Goal: Task Accomplishment & Management: Manage account settings

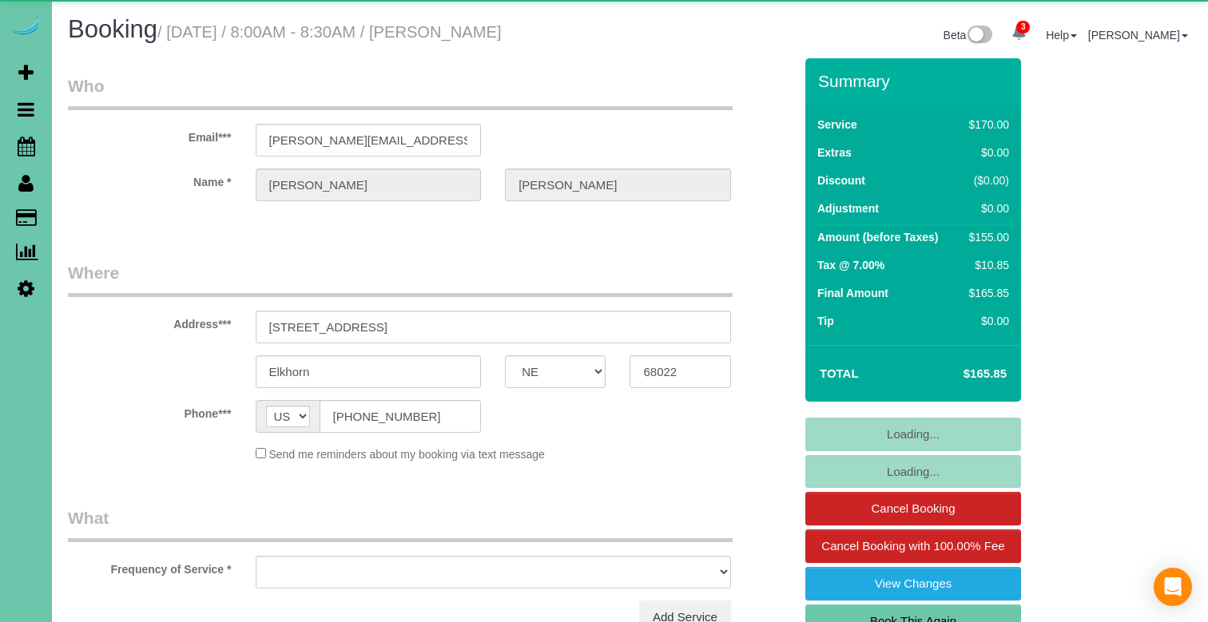
select select "NE"
select select "object:652"
select select "string:fspay-acaf8d51-c6e4-4eb3-abc5-1191b4b2fd17"
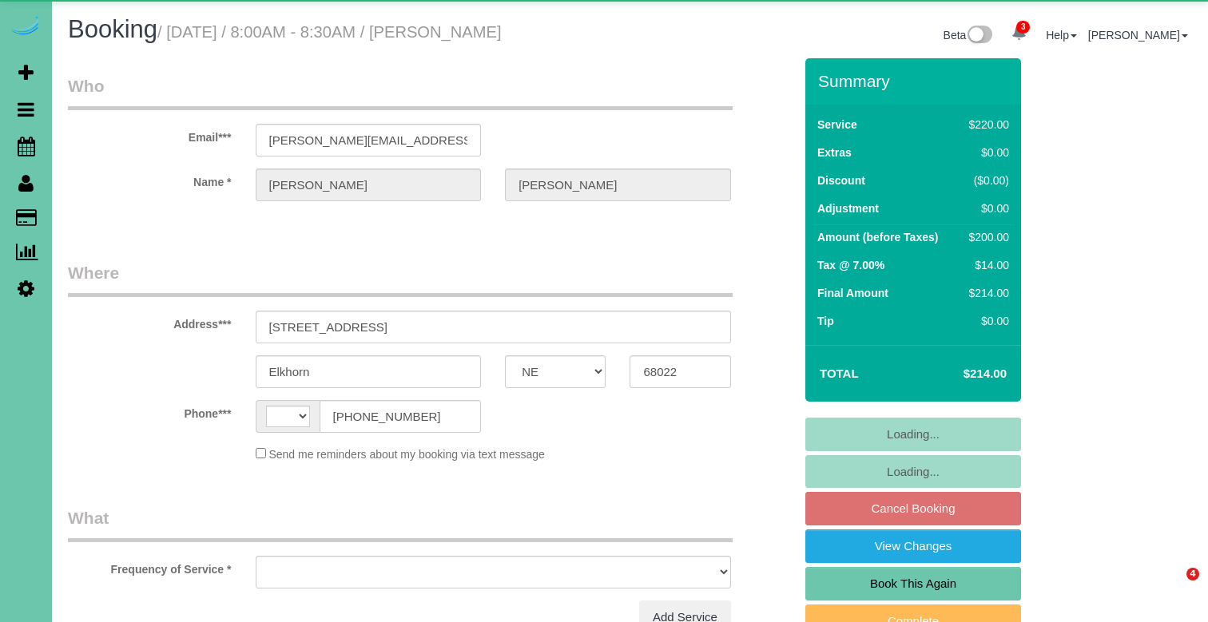
select select "NE"
select select "string:US"
select select "object:644"
select select "string:fspay-acaf8d51-c6e4-4eb3-abc5-1191b4b2fd17"
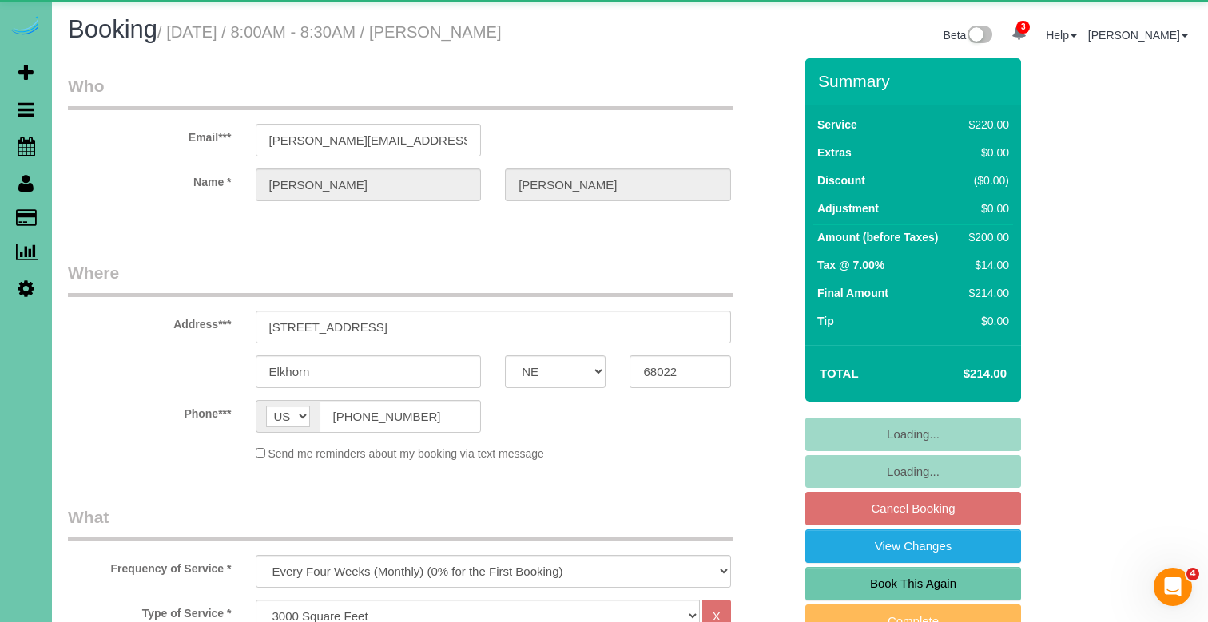
select select "object:931"
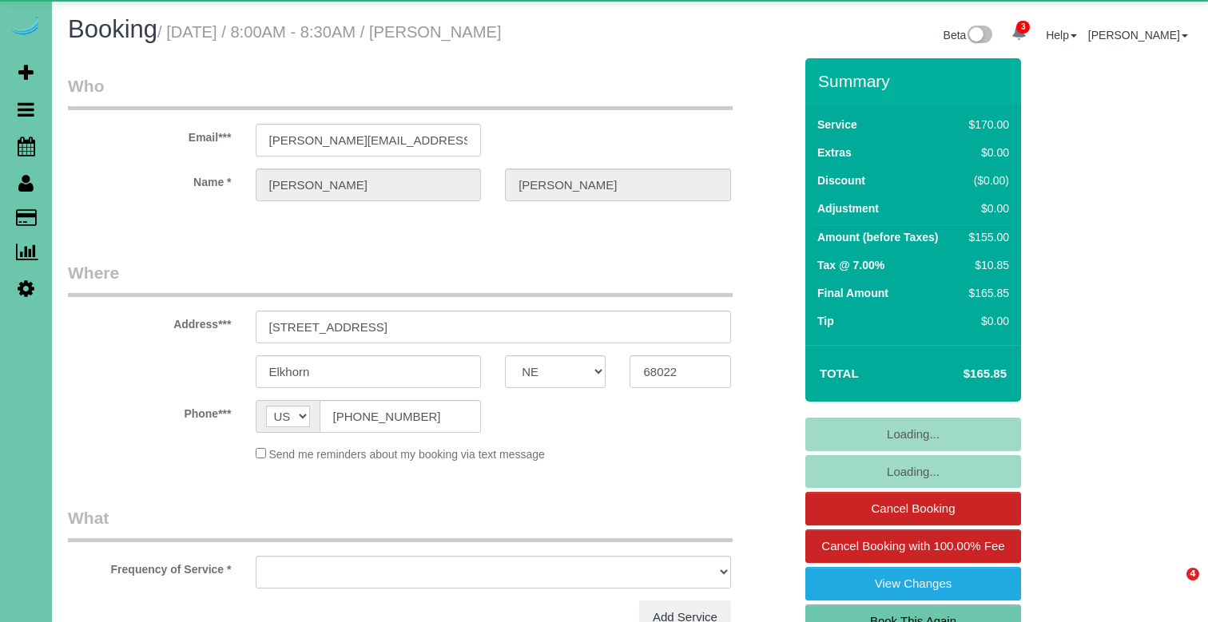
select select "NE"
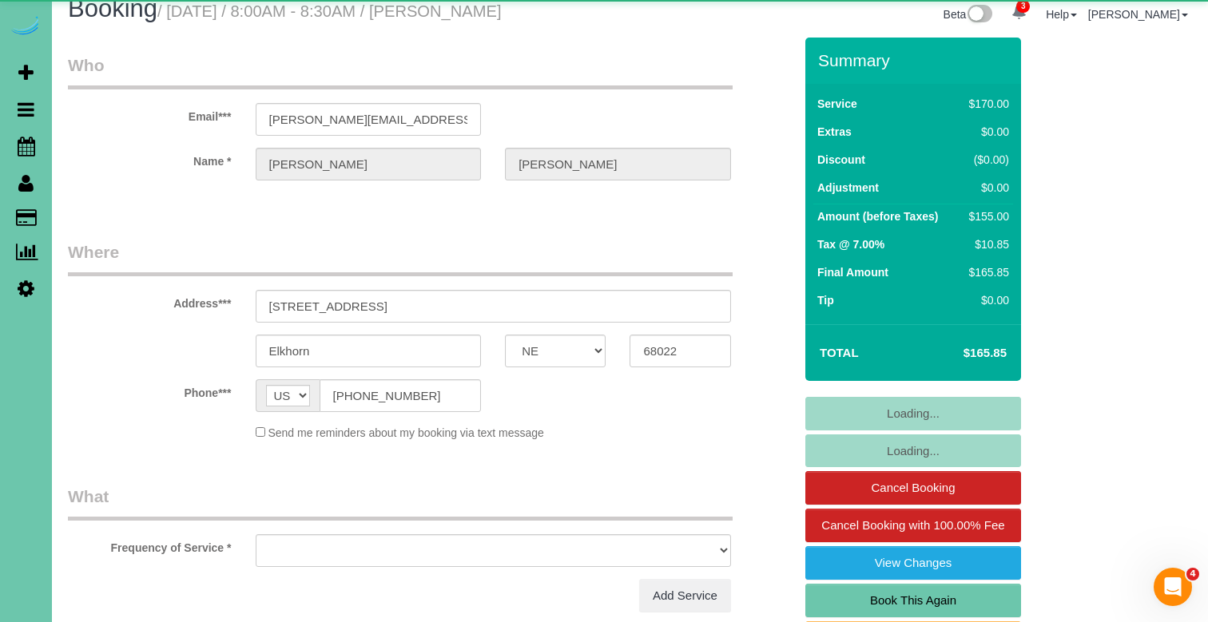
select select "object:648"
select select "string:fspay-acaf8d51-c6e4-4eb3-abc5-1191b4b2fd17"
select select "object:932"
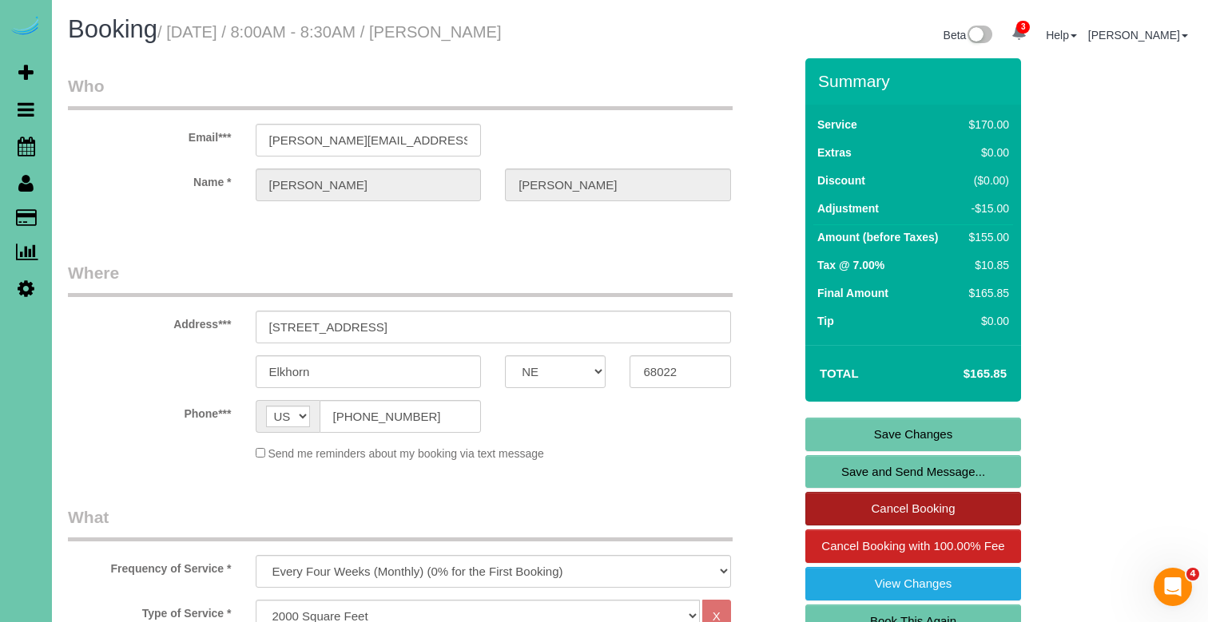
click at [858, 508] on link "Cancel Booking" at bounding box center [913, 509] width 216 height 34
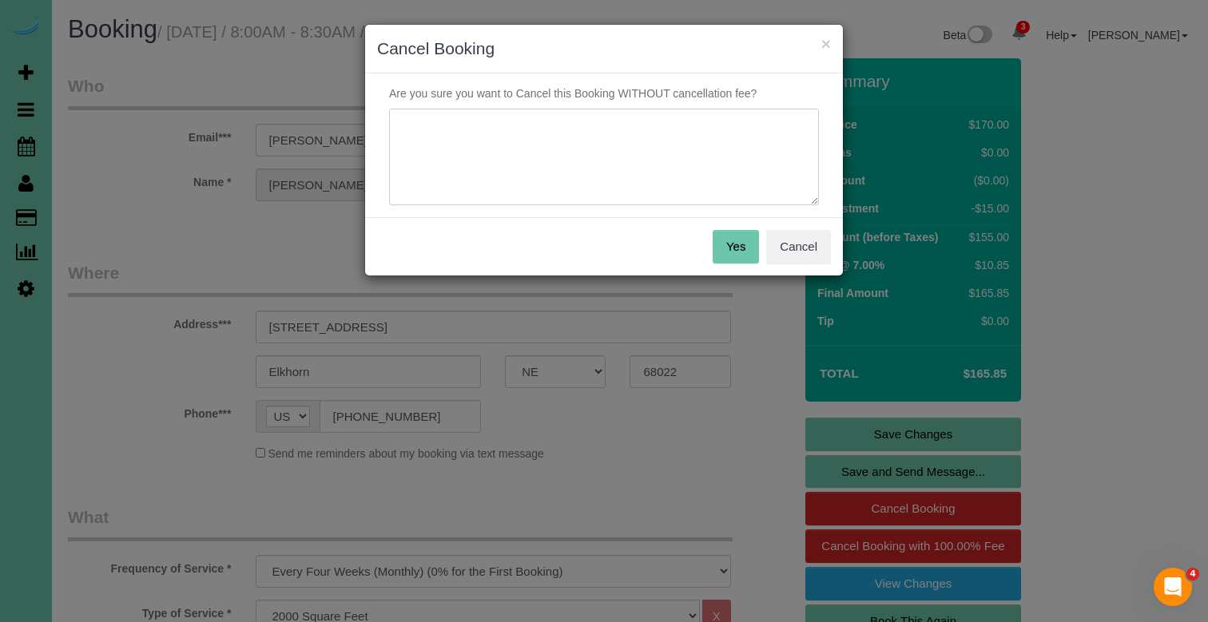
click at [565, 171] on textarea at bounding box center [604, 157] width 430 height 97
type textarea "only doing monthly - whole home"
click at [722, 240] on button "Yes" at bounding box center [736, 247] width 46 height 34
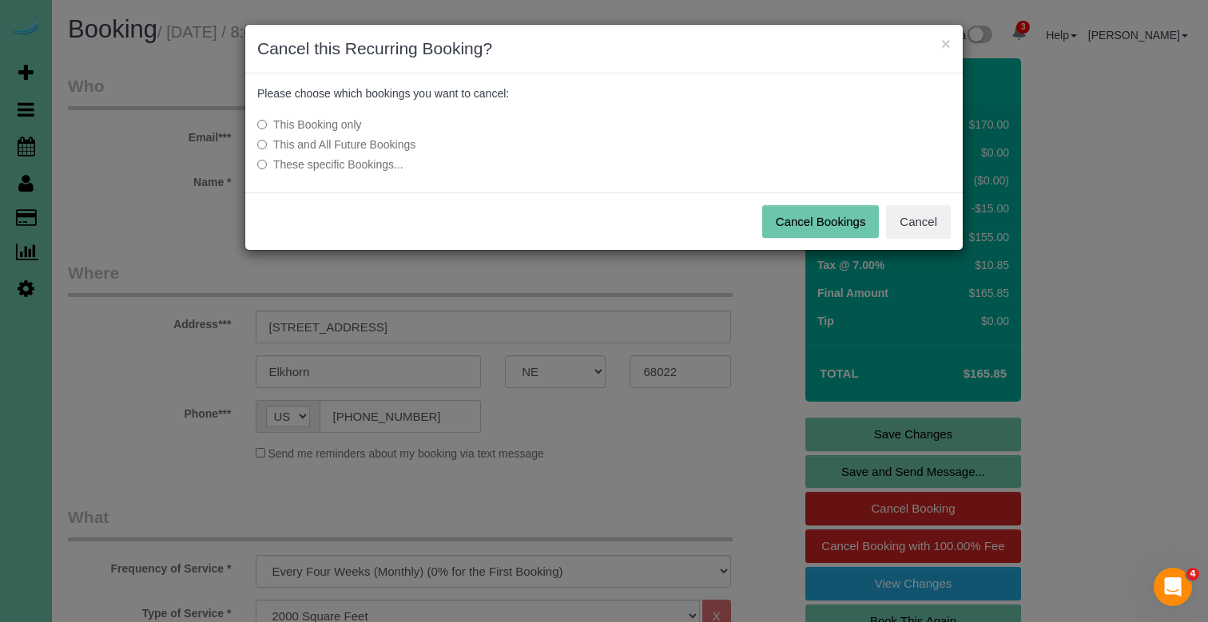
click at [415, 145] on label "This and All Future Bookings" at bounding box center [484, 145] width 455 height 16
click at [803, 218] on button "Cancel Bookings" at bounding box center [820, 222] width 117 height 34
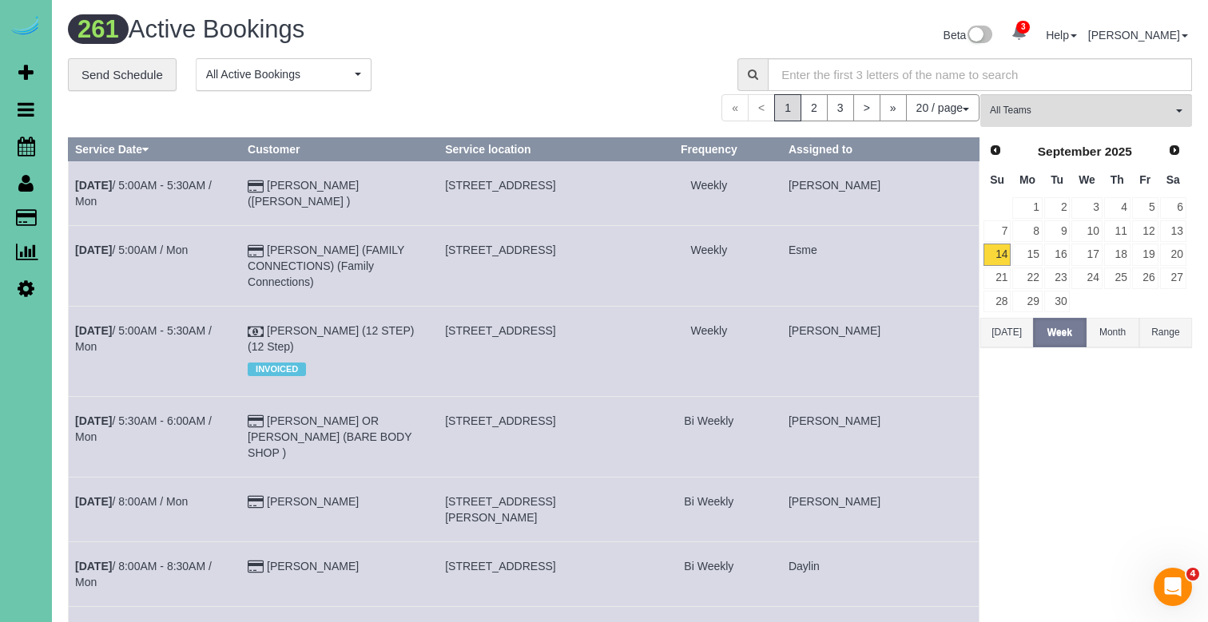
click at [934, 103] on button "20 / page" at bounding box center [943, 107] width 74 height 27
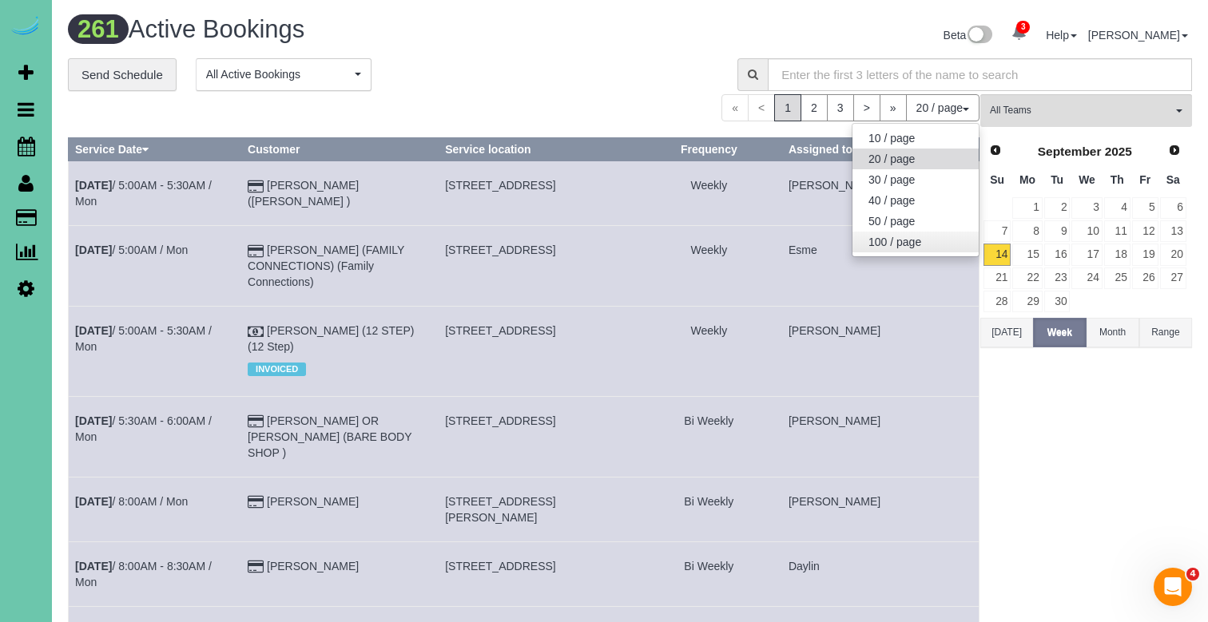
click at [901, 235] on link "100 / page" at bounding box center [915, 242] width 126 height 21
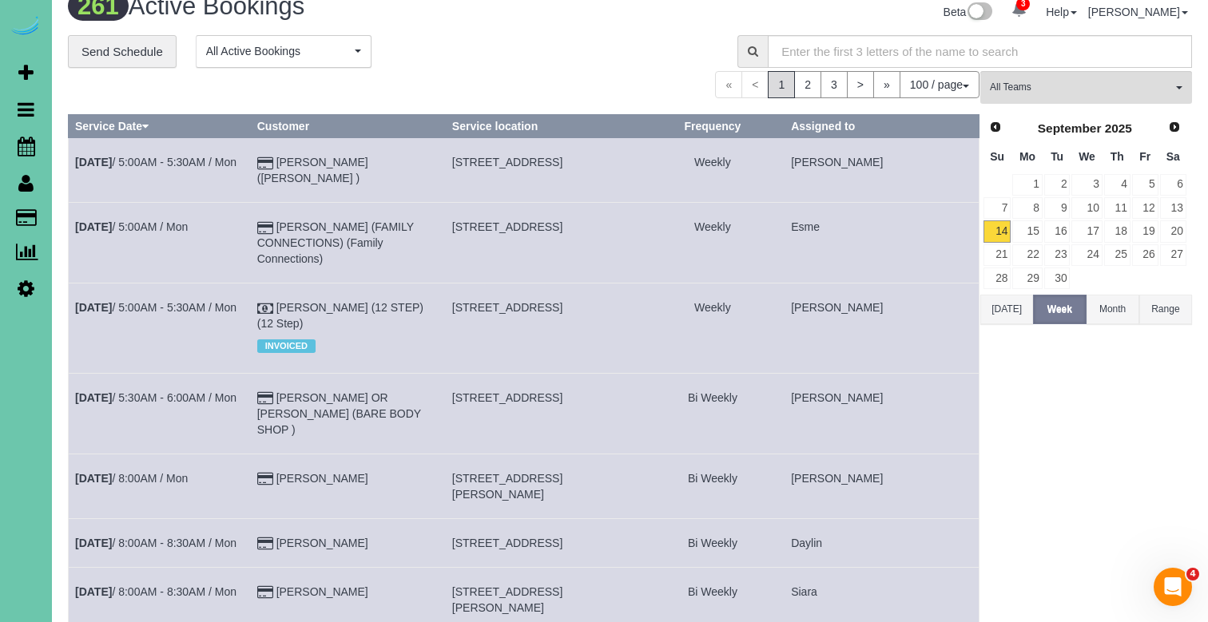
scroll to position [23, 0]
click at [1003, 302] on button "Today" at bounding box center [1006, 310] width 53 height 30
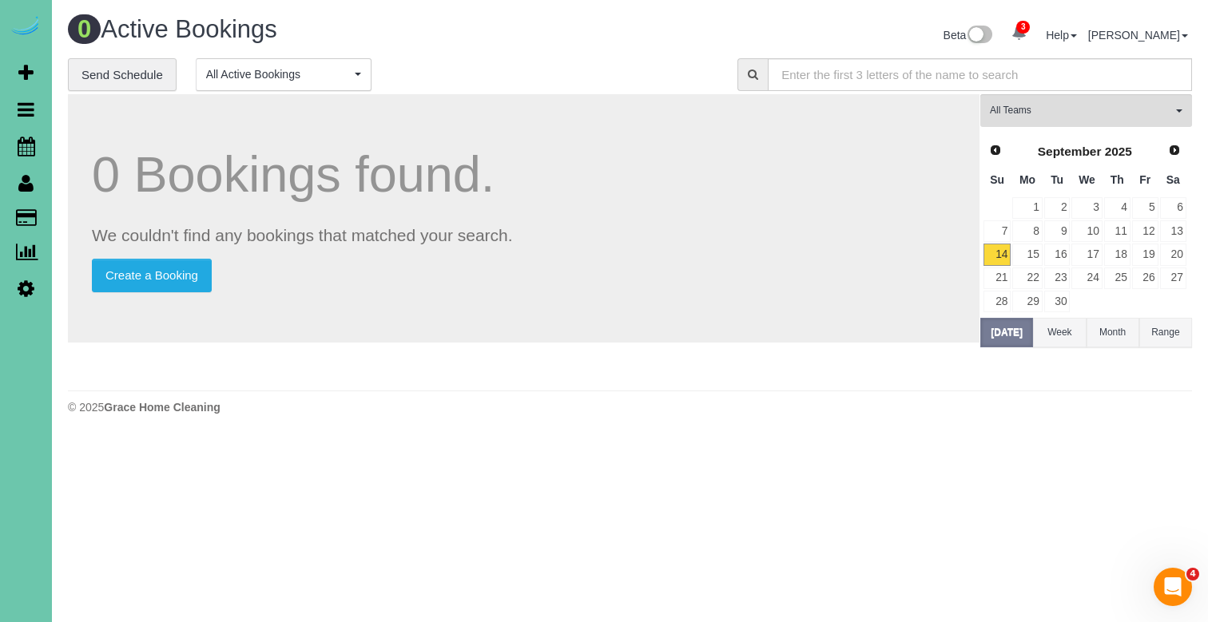
scroll to position [0, 0]
click at [1030, 246] on link "15" at bounding box center [1027, 255] width 30 height 22
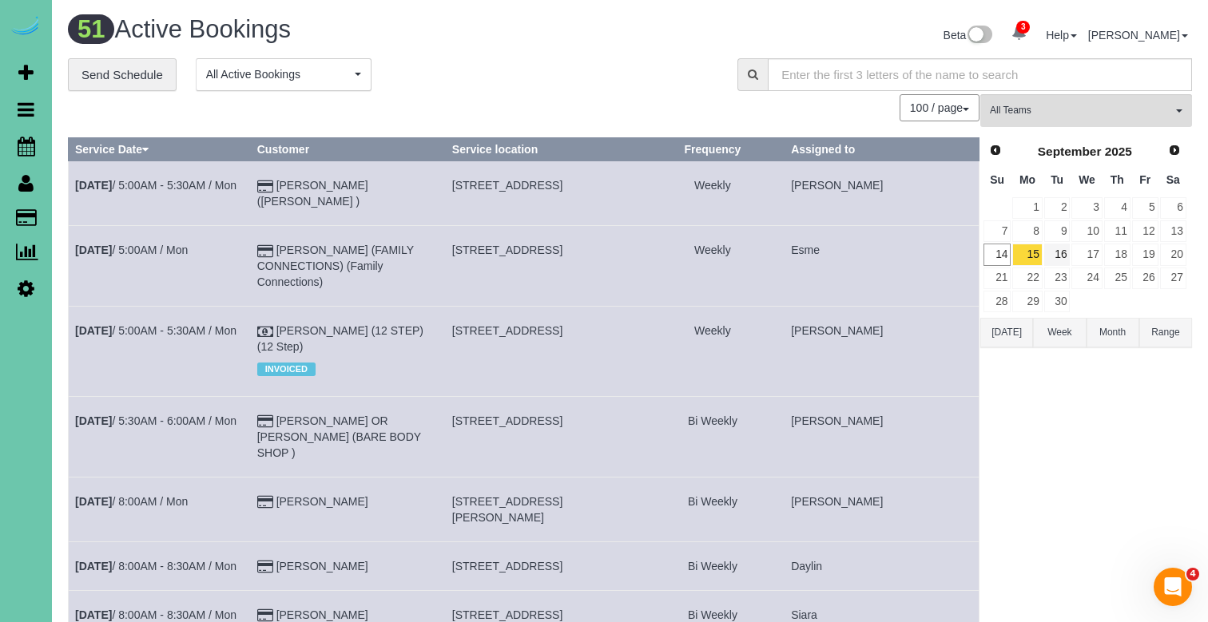
click at [1063, 244] on link "16" at bounding box center [1057, 255] width 26 height 22
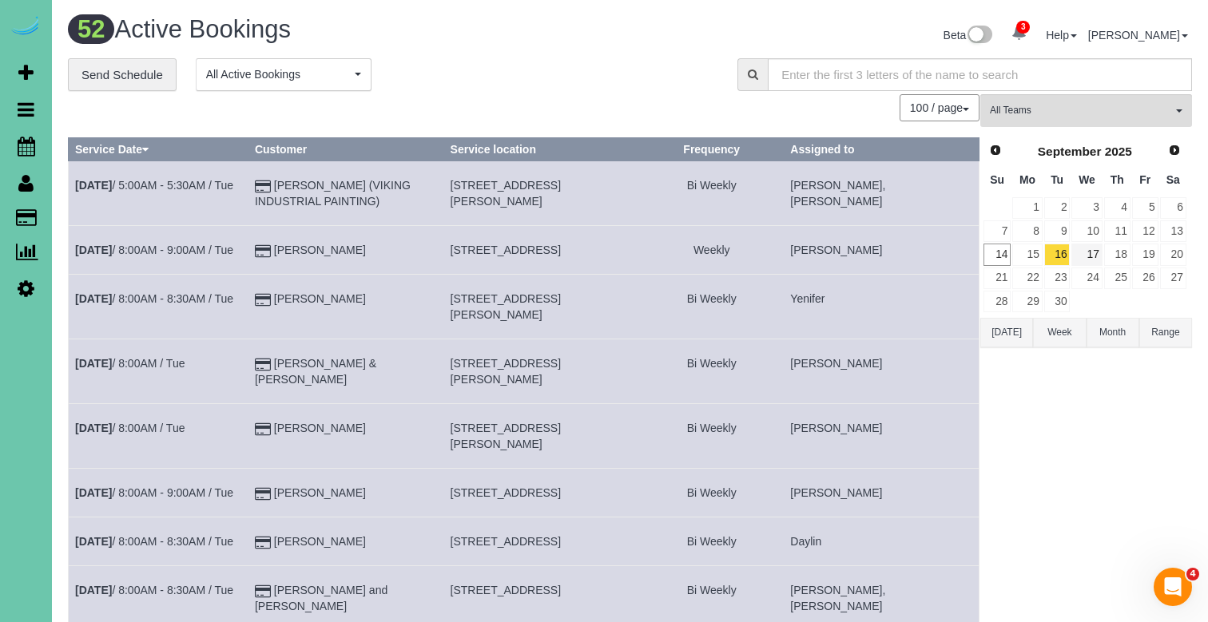
click at [1087, 254] on link "17" at bounding box center [1086, 255] width 30 height 22
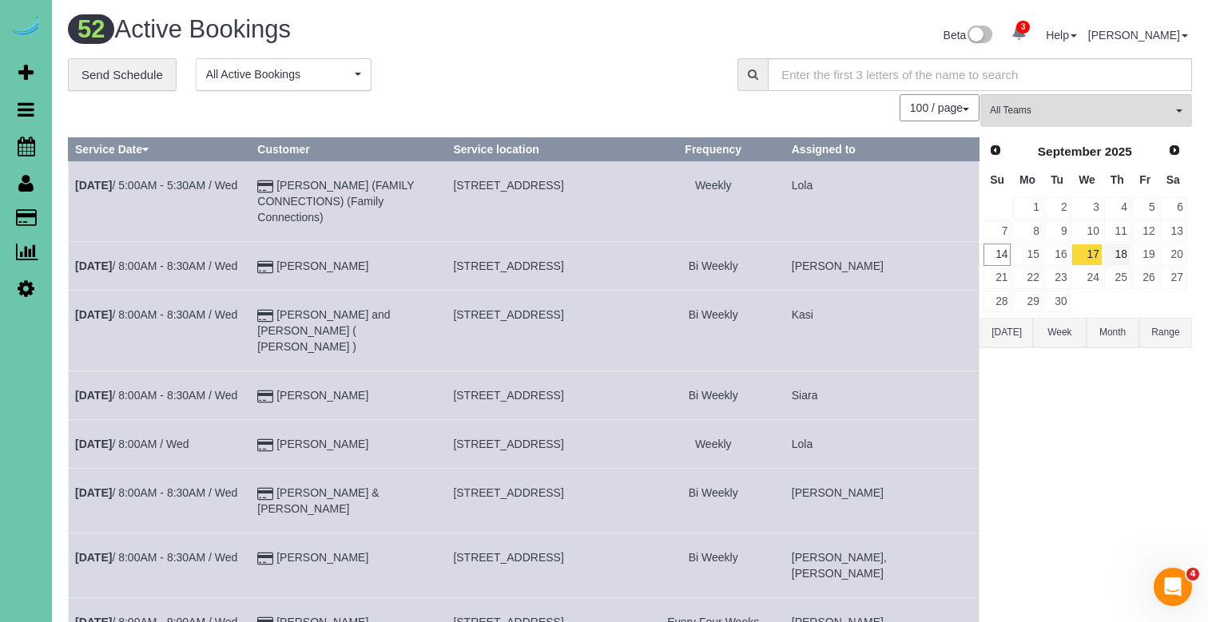
click at [1124, 254] on link "18" at bounding box center [1117, 255] width 26 height 22
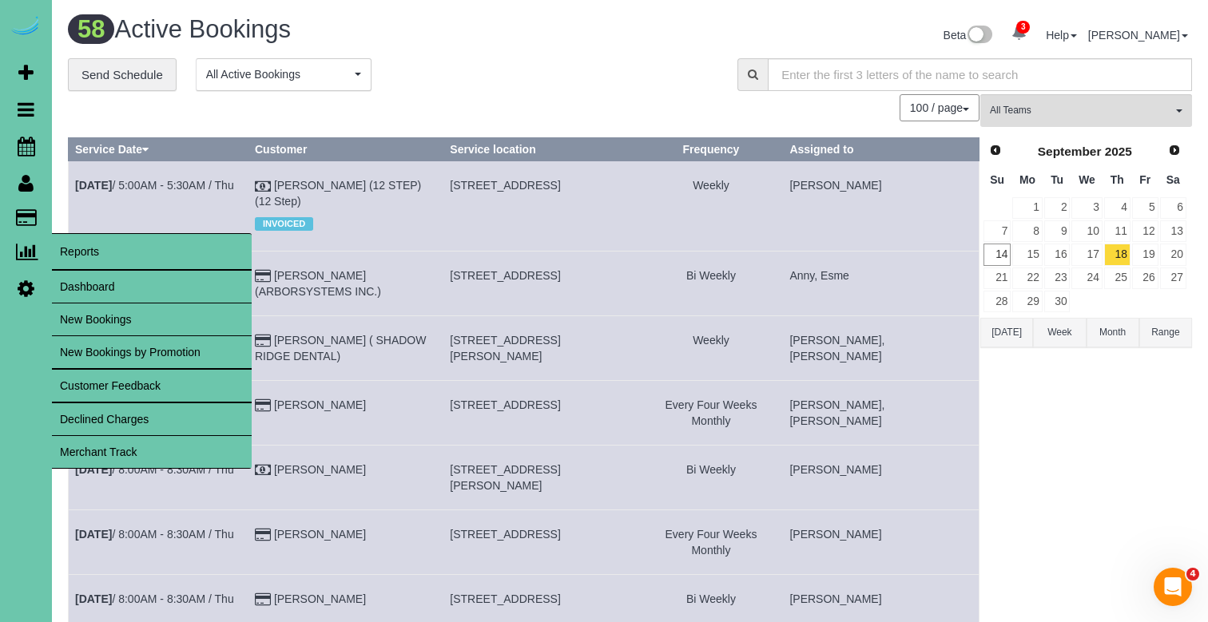
click at [101, 283] on link "Dashboard" at bounding box center [152, 287] width 200 height 32
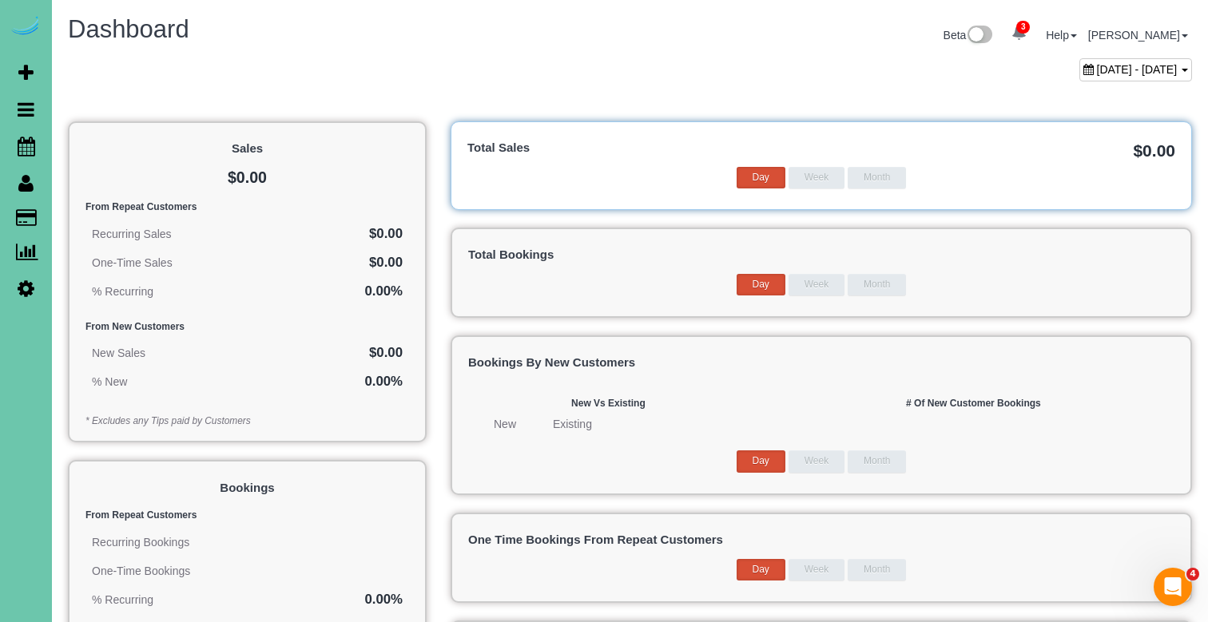
click at [1079, 58] on div "August 14, 2025 - September 14, 2025" at bounding box center [1135, 69] width 113 height 23
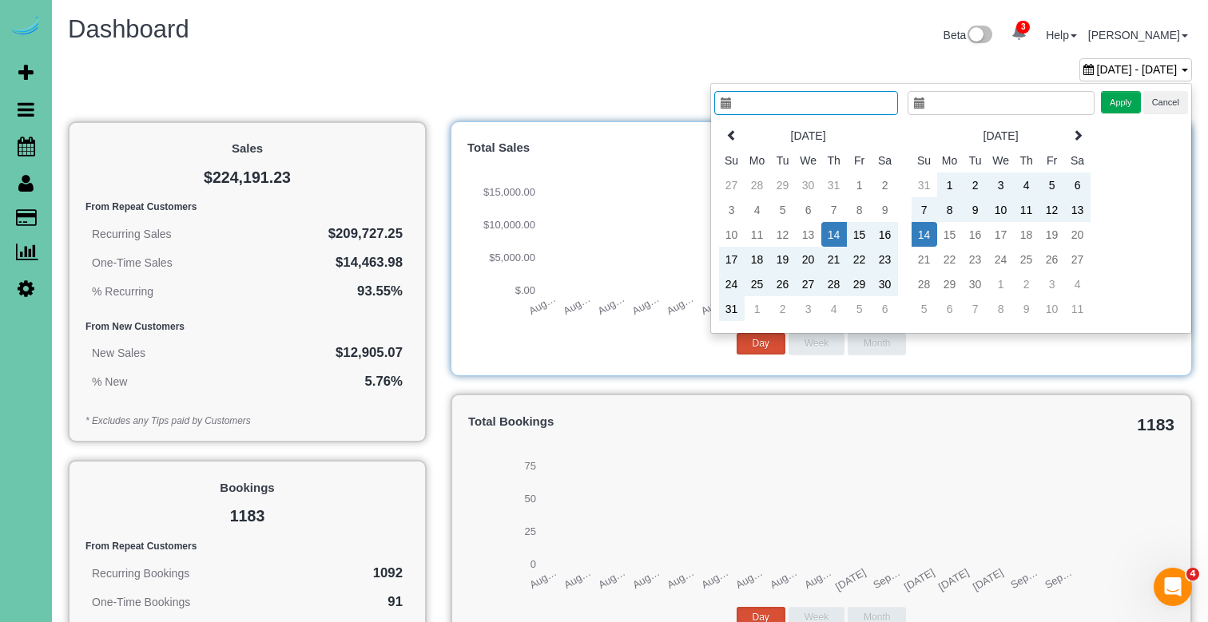
type input "**********"
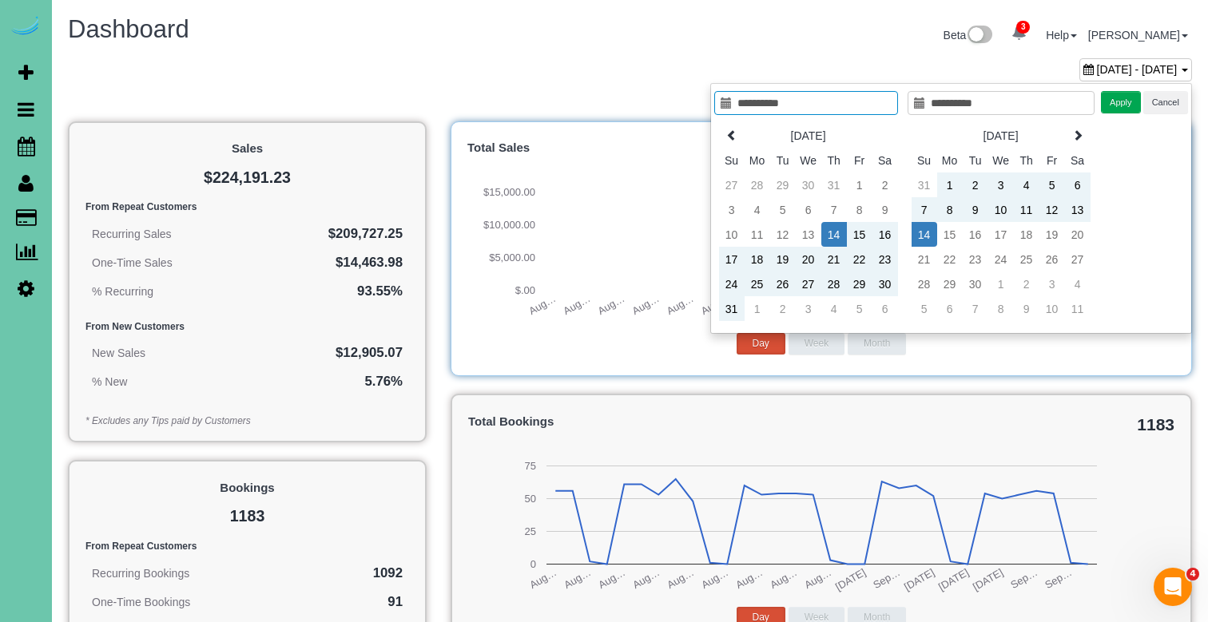
type input "**********"
click at [920, 228] on td "14" at bounding box center [925, 234] width 26 height 25
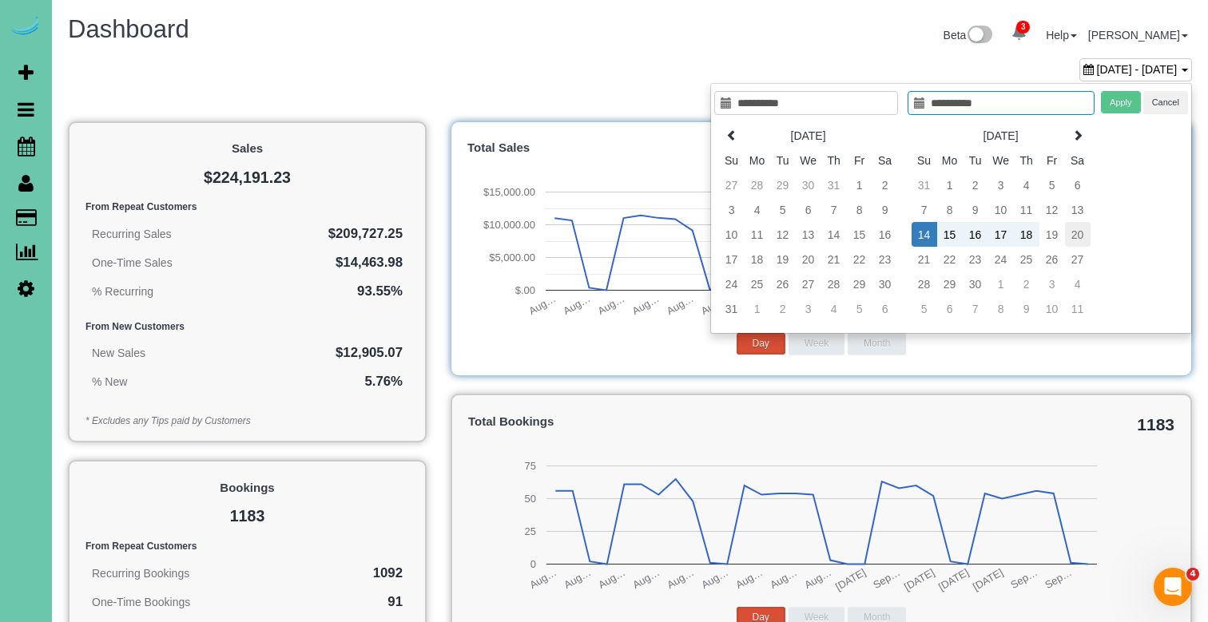
type input "**********"
click at [1075, 233] on td "20" at bounding box center [1078, 234] width 26 height 25
click at [1118, 99] on button "Apply" at bounding box center [1121, 102] width 40 height 23
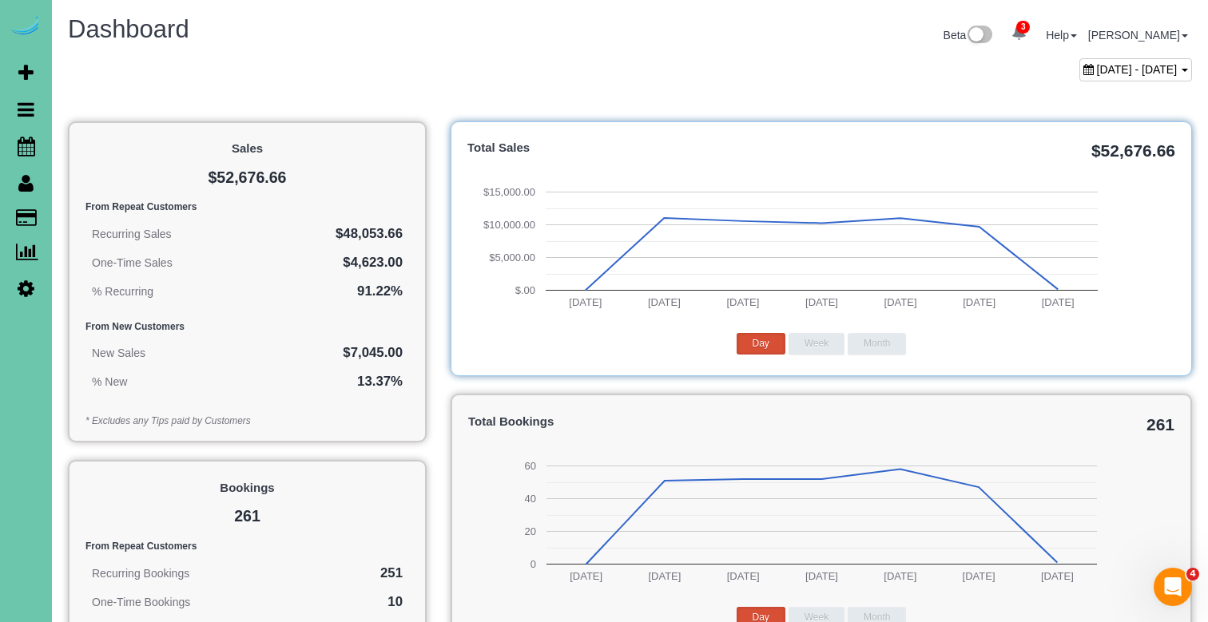
click at [1098, 73] on span "September 14, 2025 - September 20, 2025" at bounding box center [1137, 69] width 81 height 13
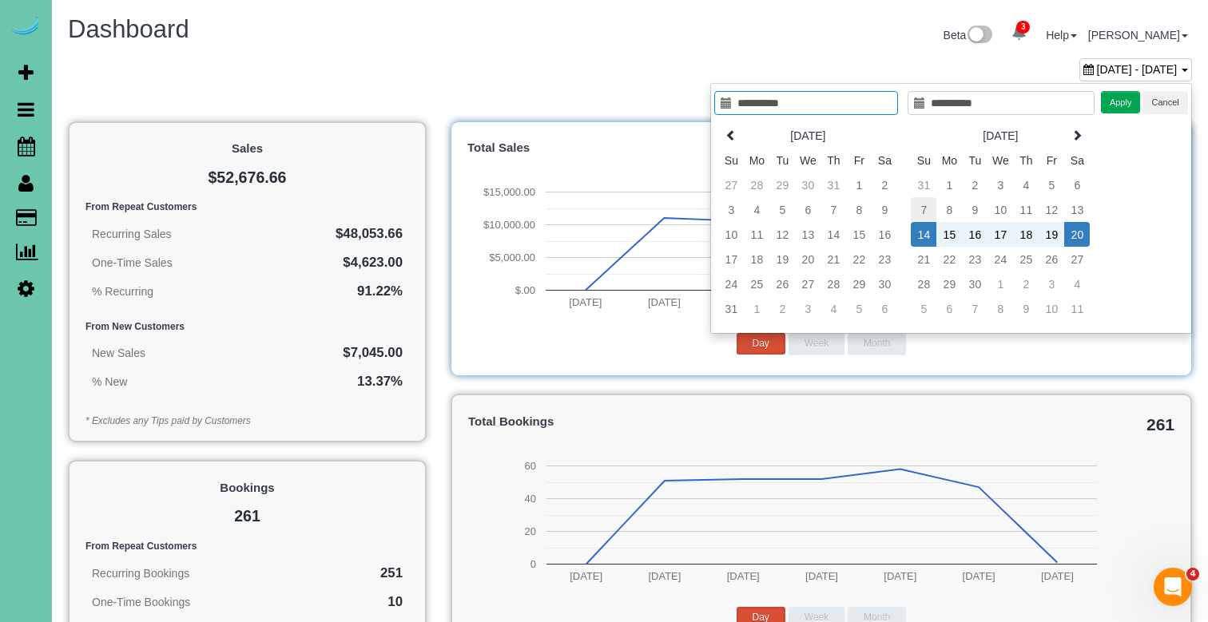
type input "**********"
click at [919, 216] on td "7" at bounding box center [924, 209] width 26 height 25
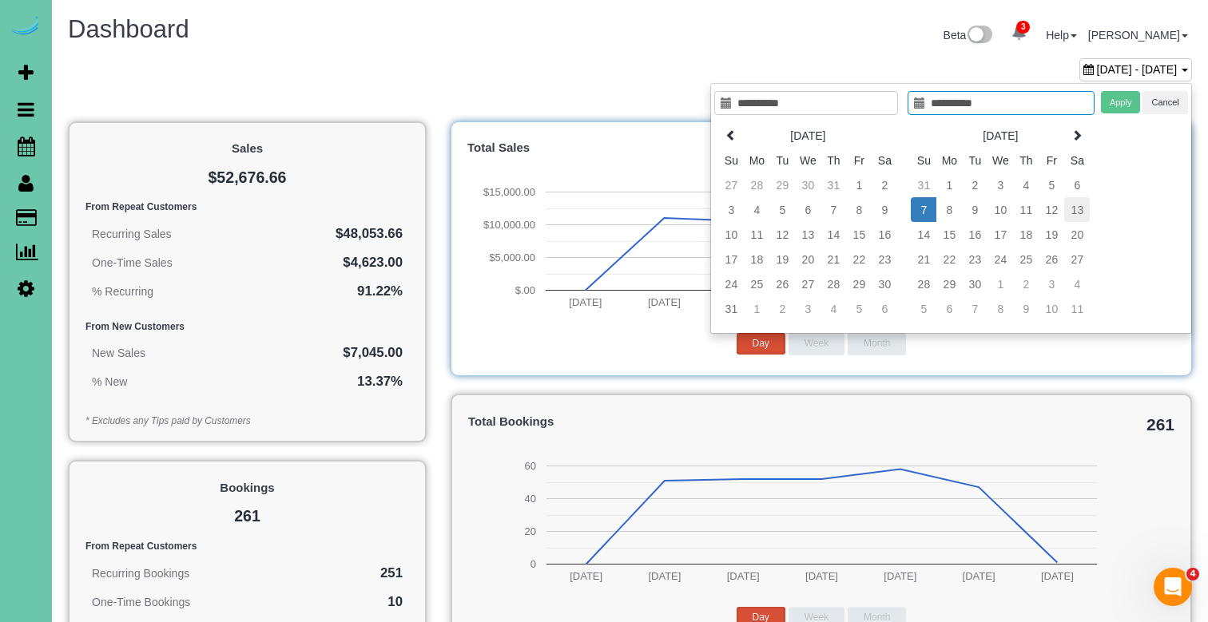
type input "**********"
click at [1084, 209] on td "13" at bounding box center [1077, 209] width 26 height 25
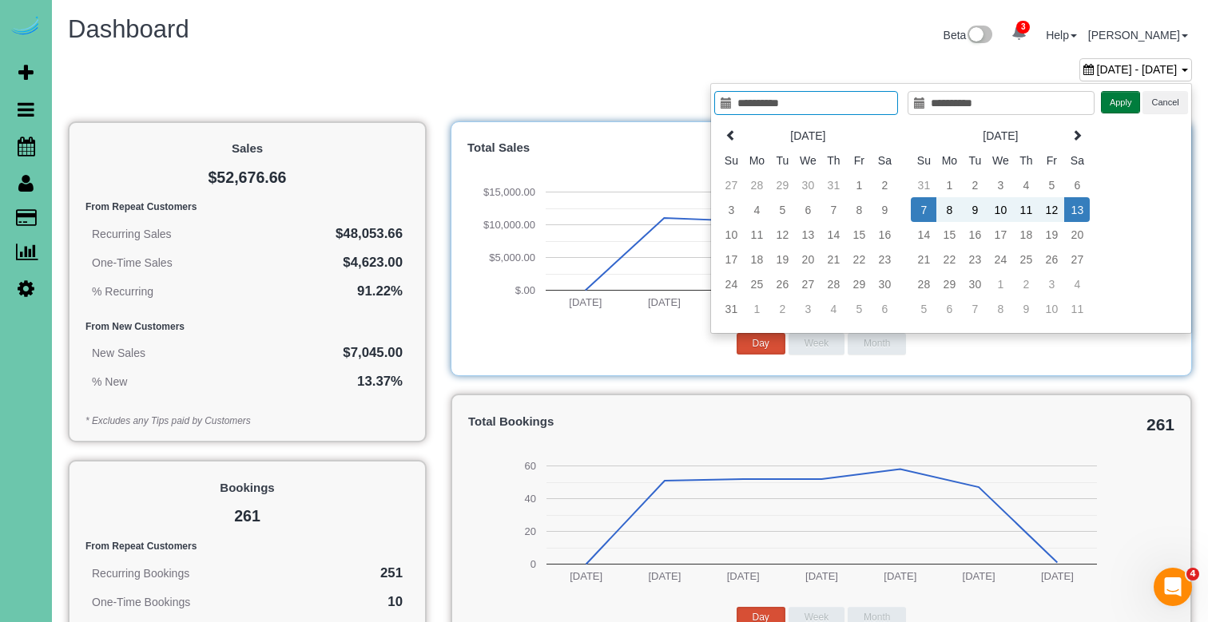
click at [1110, 97] on button "Apply" at bounding box center [1121, 102] width 40 height 23
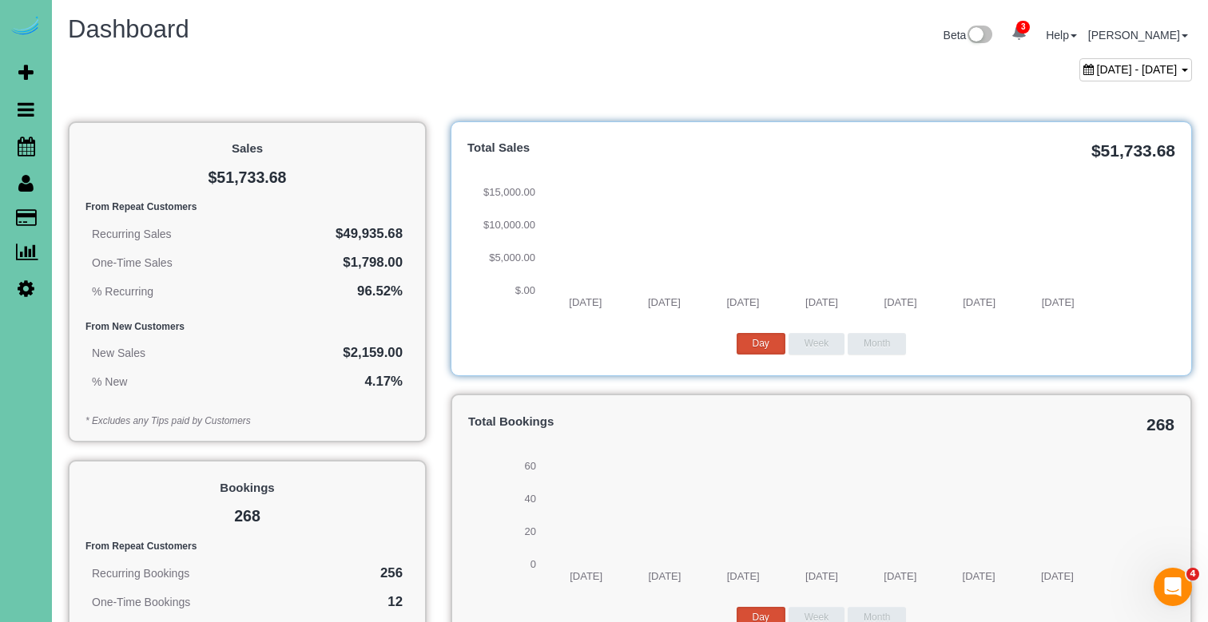
click at [1097, 73] on span "September 07, 2025 - September 13, 2025" at bounding box center [1137, 69] width 81 height 13
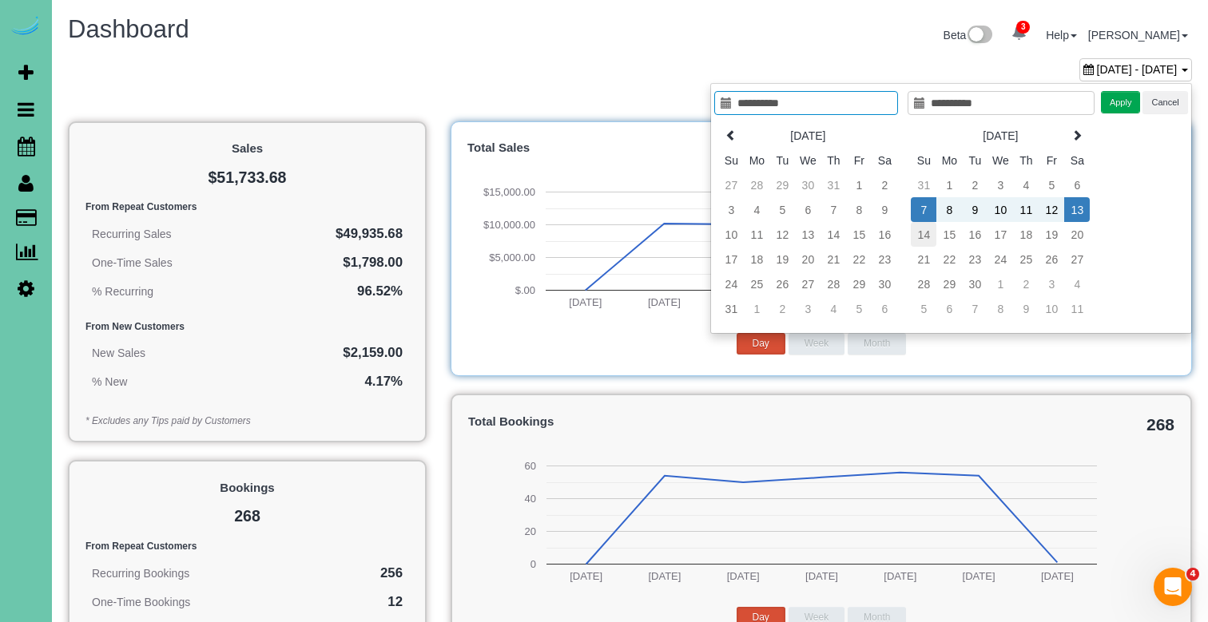
type input "**********"
click at [912, 236] on td "14" at bounding box center [924, 234] width 26 height 25
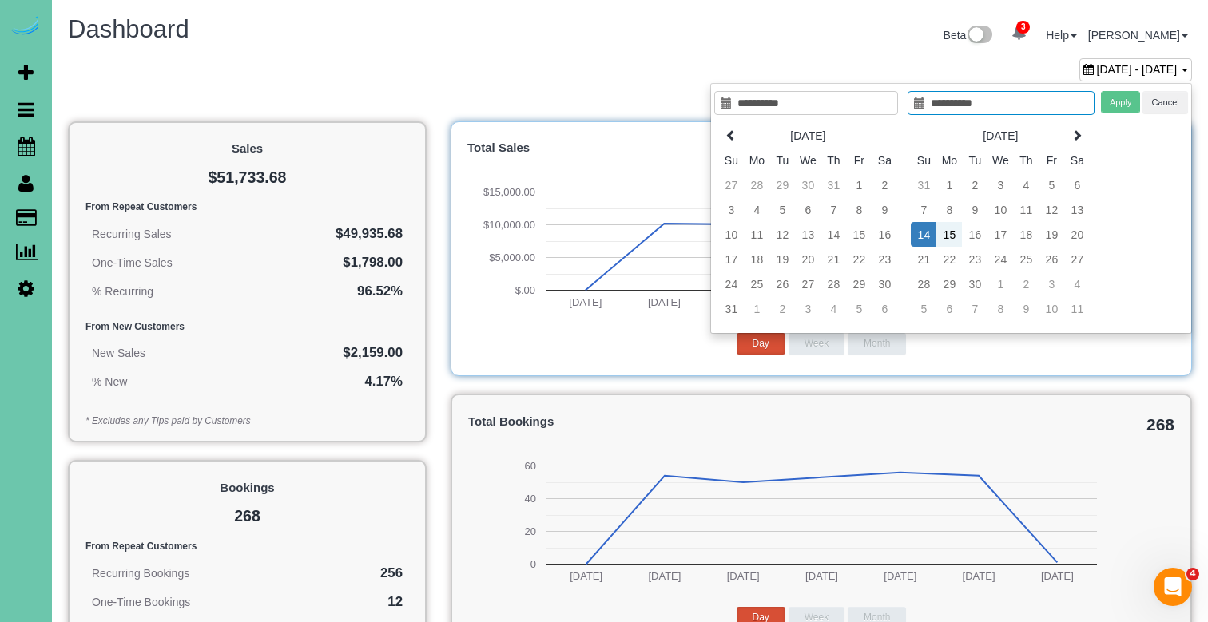
type input "**********"
click at [1078, 230] on td "20" at bounding box center [1077, 234] width 26 height 25
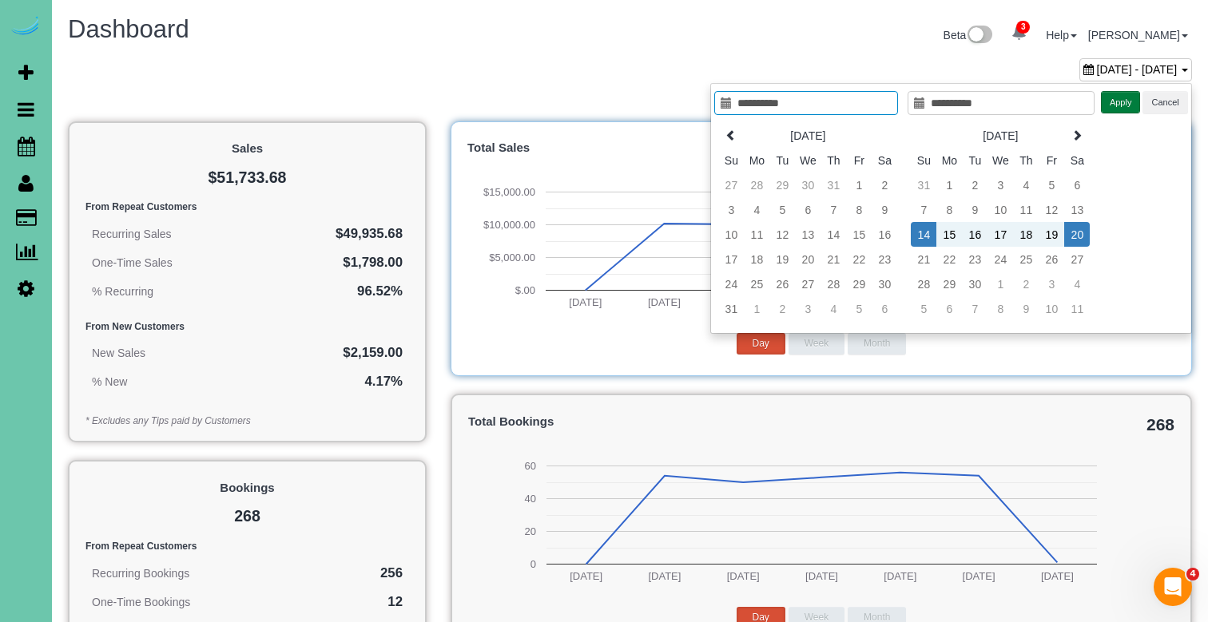
type input "**********"
click at [1110, 112] on button "Apply" at bounding box center [1121, 102] width 40 height 23
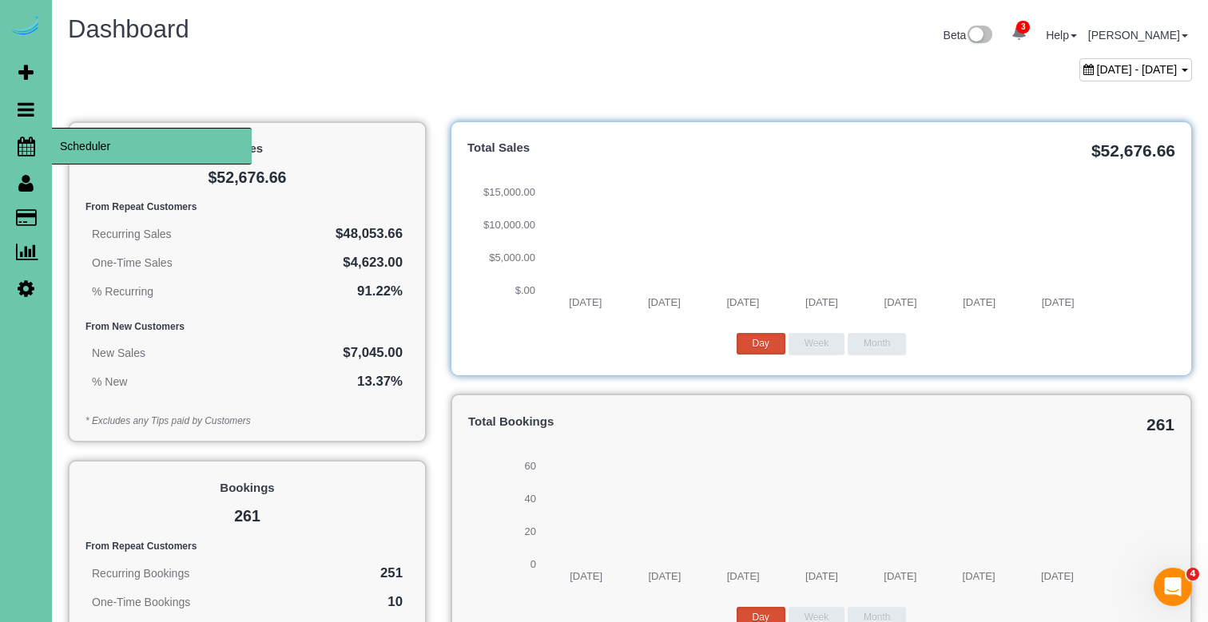
click at [24, 147] on icon at bounding box center [27, 146] width 18 height 19
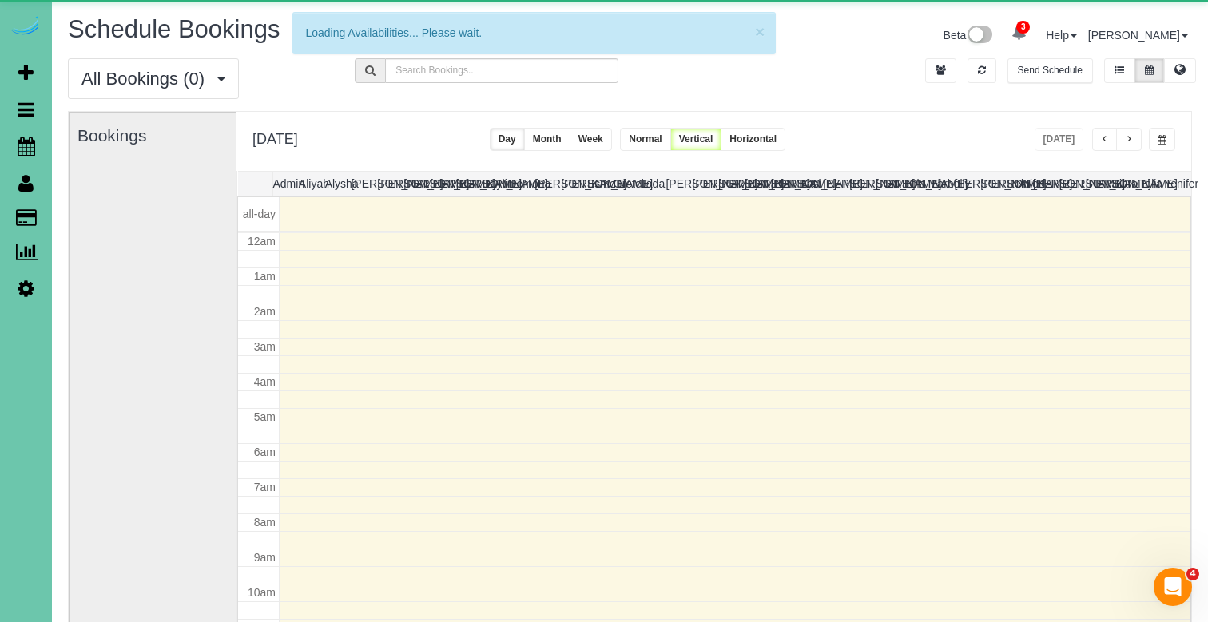
scroll to position [212, 0]
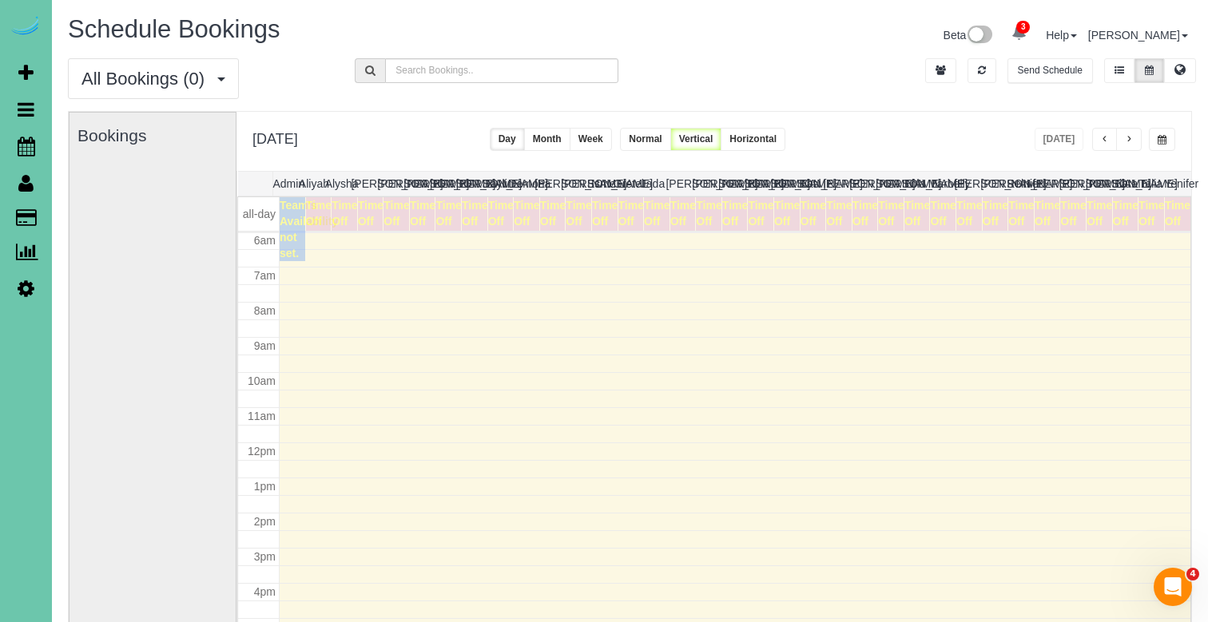
click at [1159, 141] on span "button" at bounding box center [1162, 140] width 9 height 10
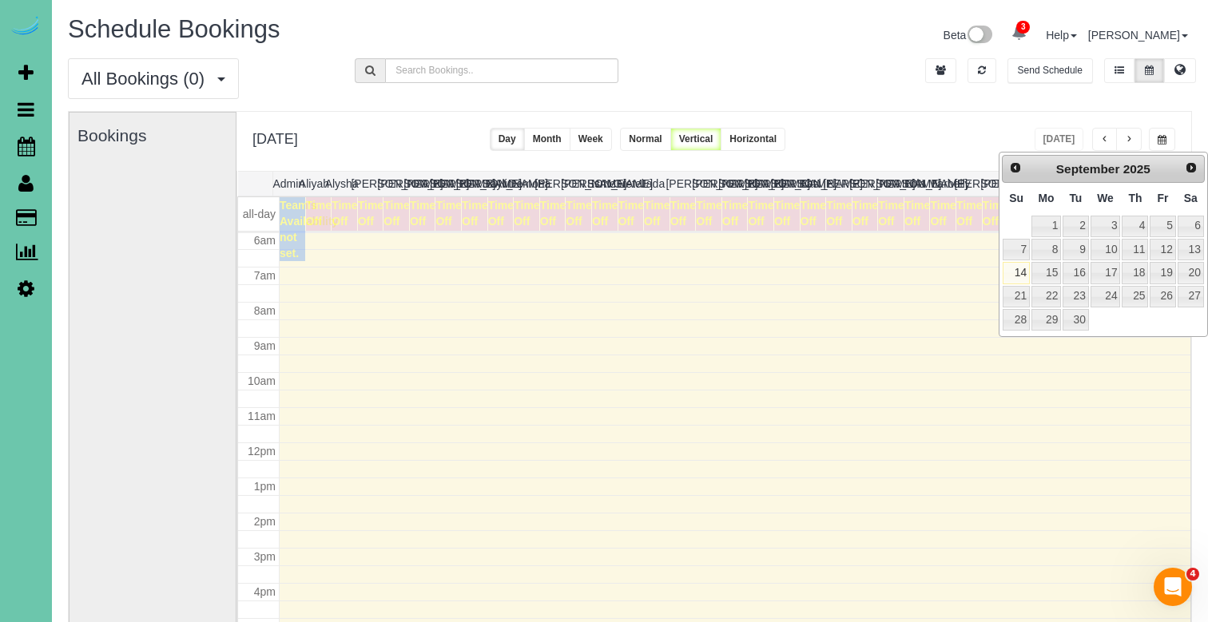
click at [1047, 262] on link "15" at bounding box center [1046, 273] width 30 height 22
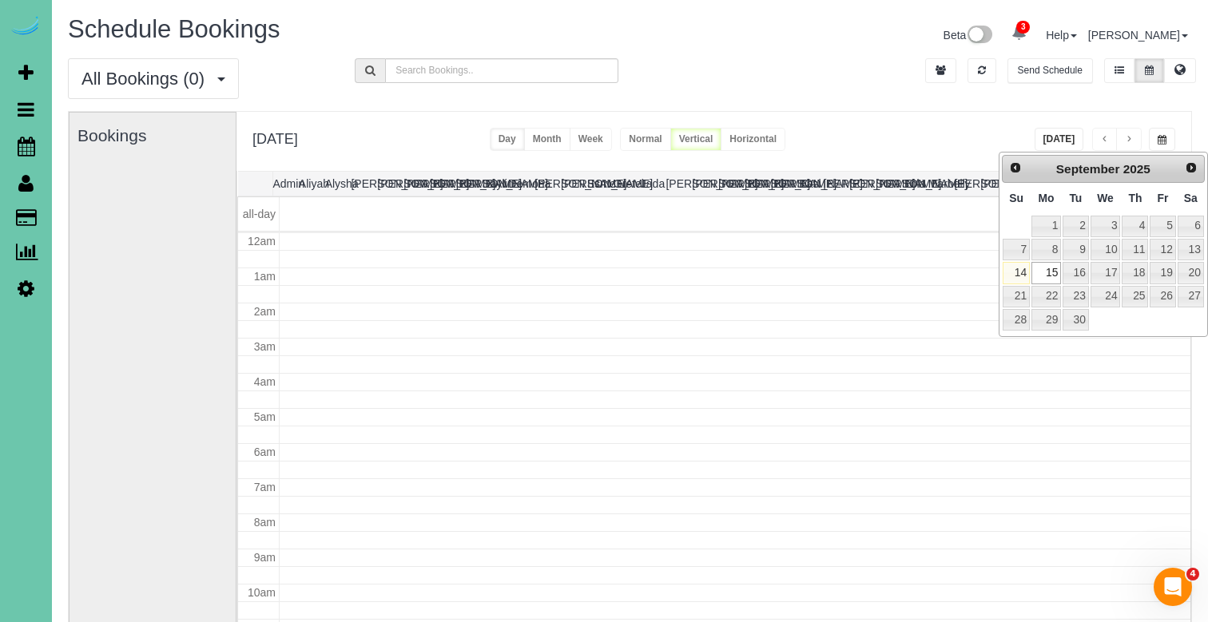
type input "**********"
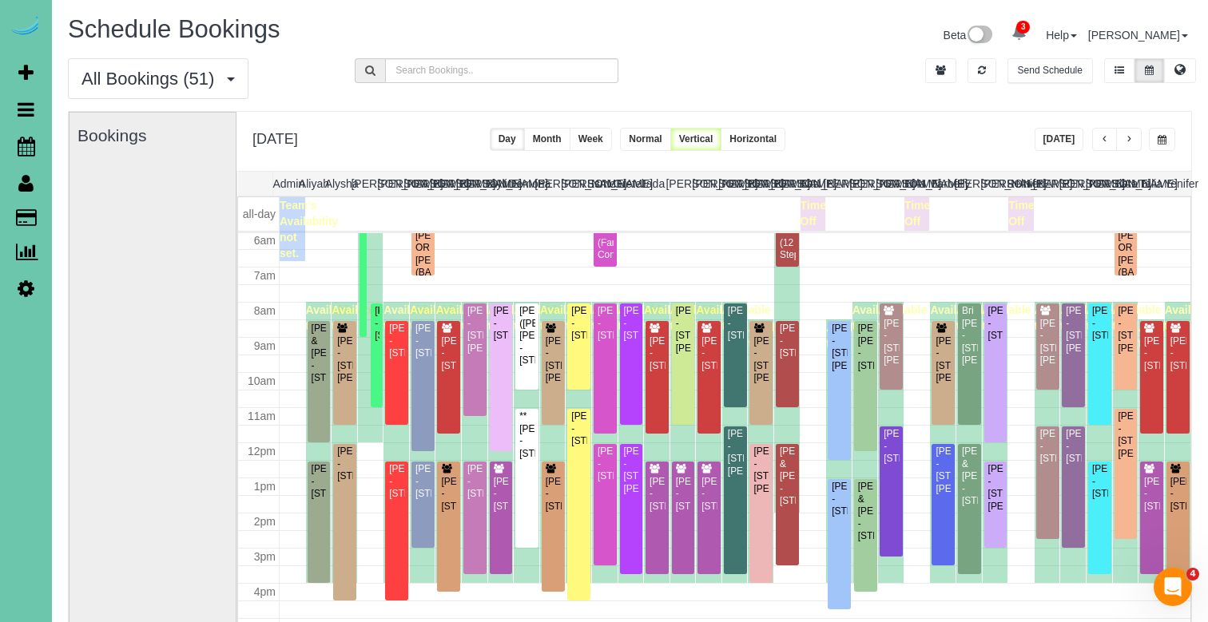
click at [1127, 137] on span "button" at bounding box center [1129, 140] width 8 height 10
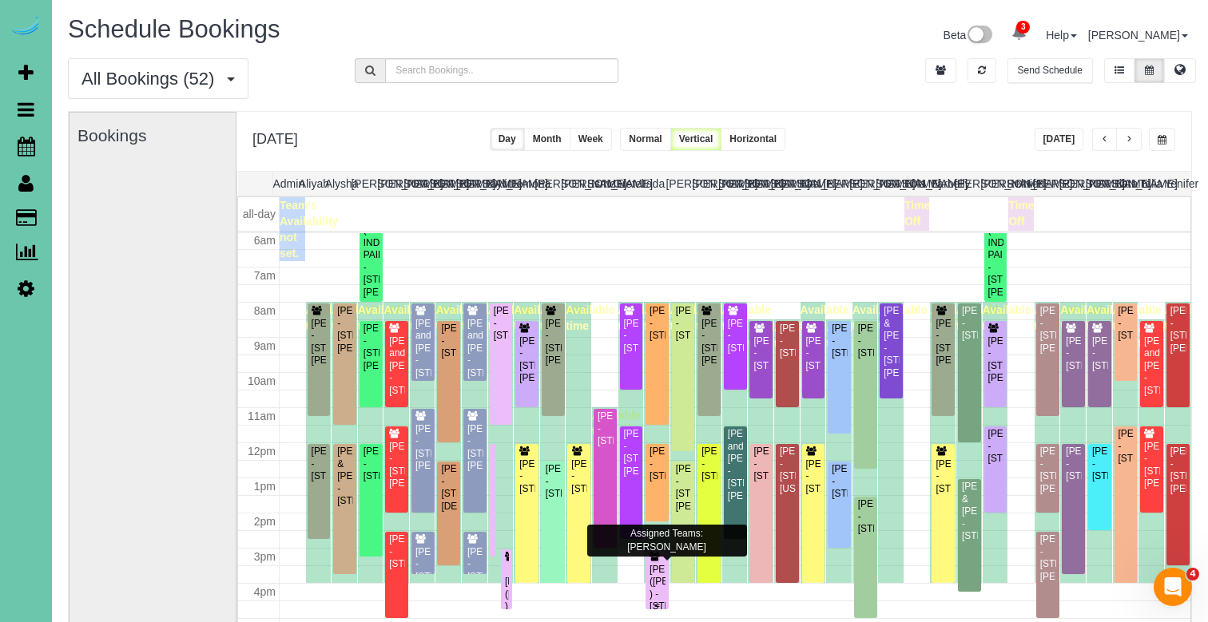
click at [660, 576] on div "ADAM ROXBURGH (CARLJARL LOCKSMITH ) - 16930 K St, Omaha, NE 68135" at bounding box center [657, 589] width 17 height 50
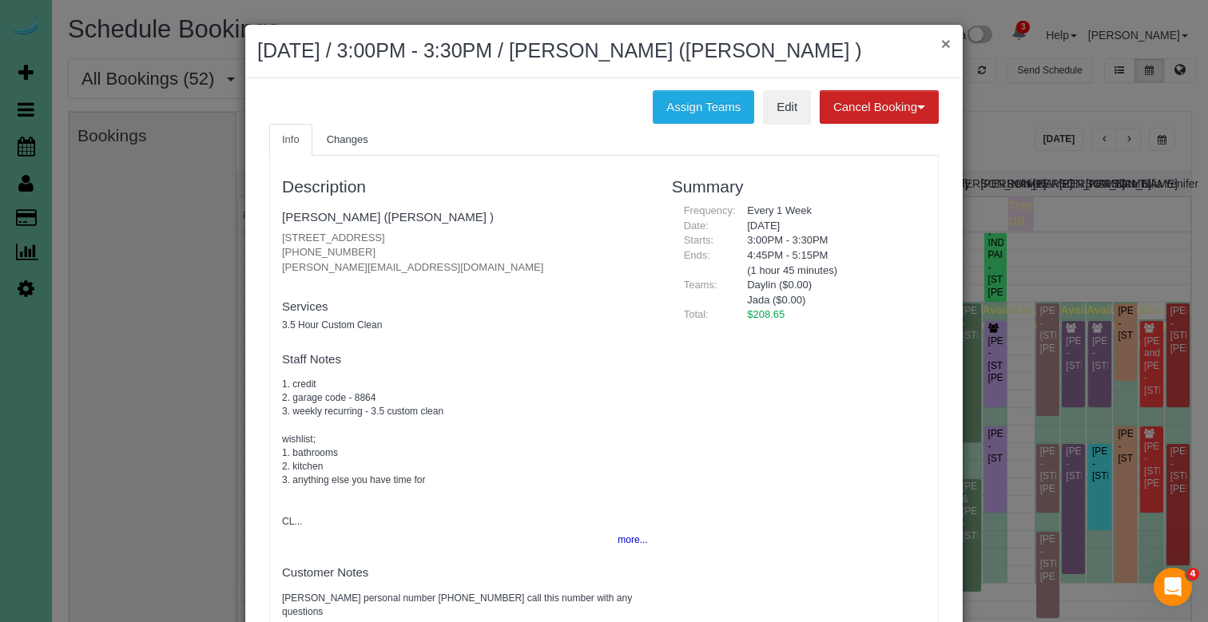
click at [947, 39] on button "×" at bounding box center [946, 43] width 10 height 17
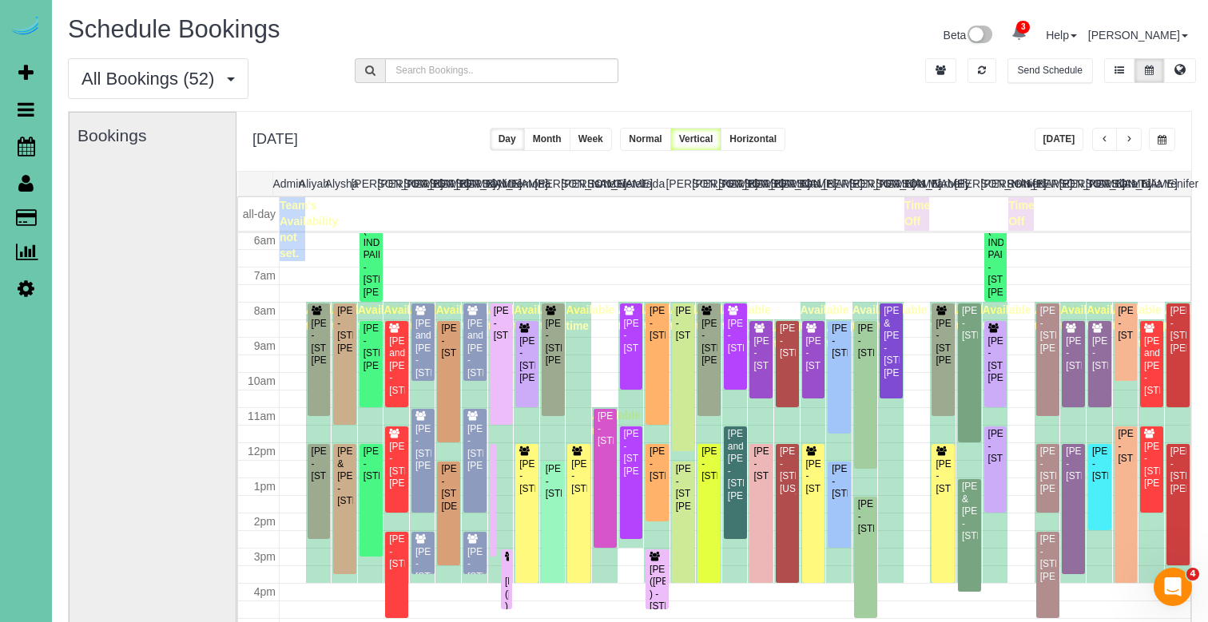
click at [820, 93] on div "All Bookings (52) All Bookings Unassigned Bookings Recurring Bookings New Custo…" at bounding box center [630, 84] width 1148 height 53
